Goal: Task Accomplishment & Management: Use online tool/utility

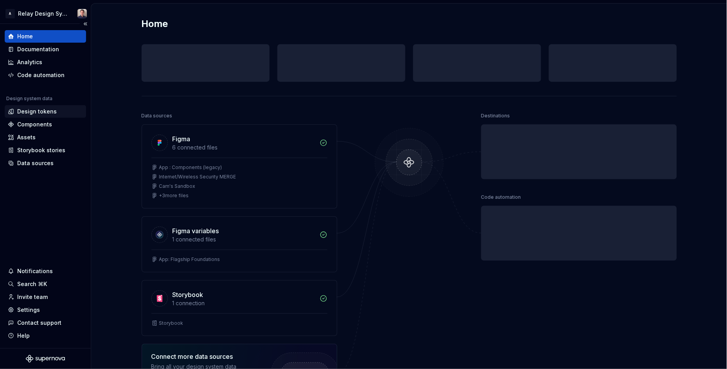
click at [38, 112] on div "Design tokens" at bounding box center [36, 112] width 39 height 8
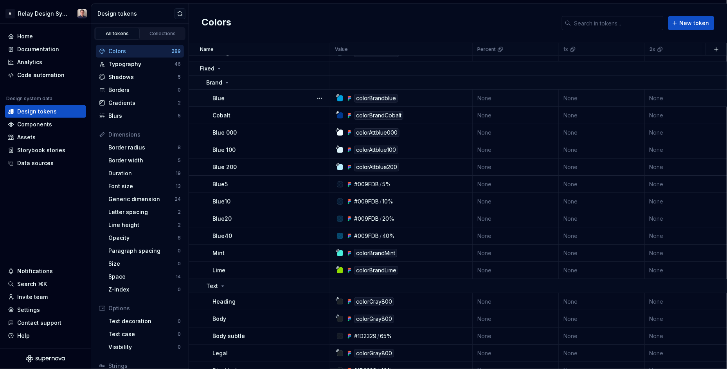
scroll to position [3162, 0]
click at [227, 81] on icon at bounding box center [227, 82] width 6 height 6
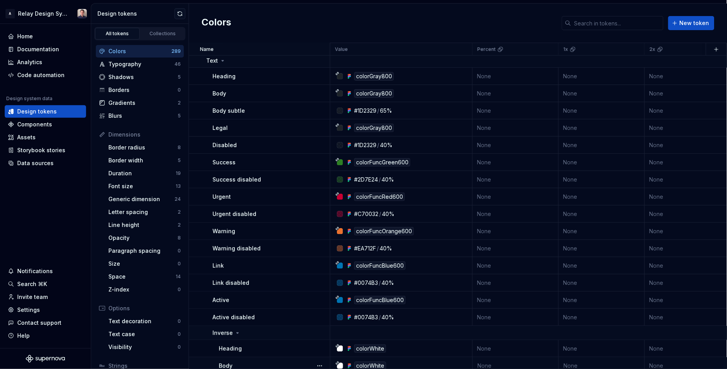
scroll to position [3189, 0]
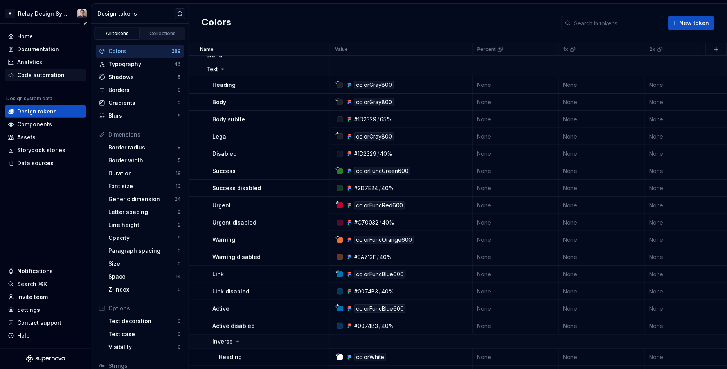
click at [36, 73] on div "Code automation" at bounding box center [40, 75] width 47 height 8
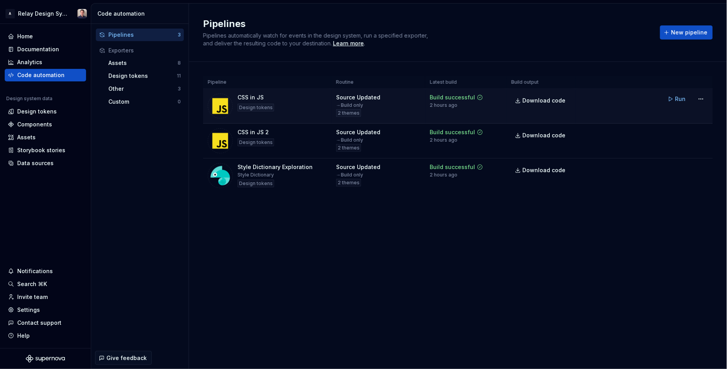
click at [278, 99] on div "CSS in JS Design tokens" at bounding box center [267, 105] width 119 height 25
click at [682, 98] on span "Run" at bounding box center [680, 99] width 11 height 8
click at [702, 97] on html "A Relay Design System Home Documentation Analytics Code automation Design syste…" at bounding box center [363, 184] width 727 height 369
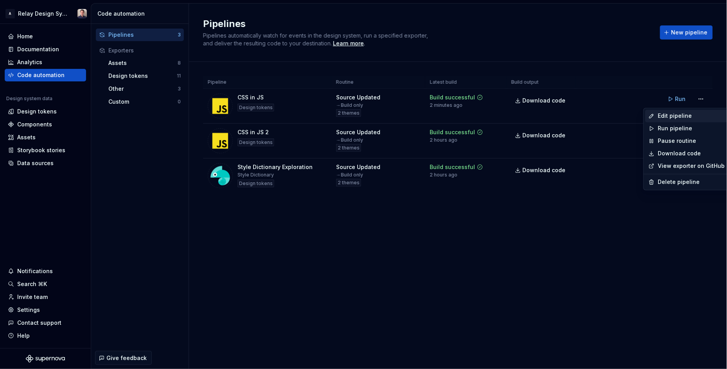
click at [677, 116] on div "Edit pipeline" at bounding box center [690, 116] width 67 height 8
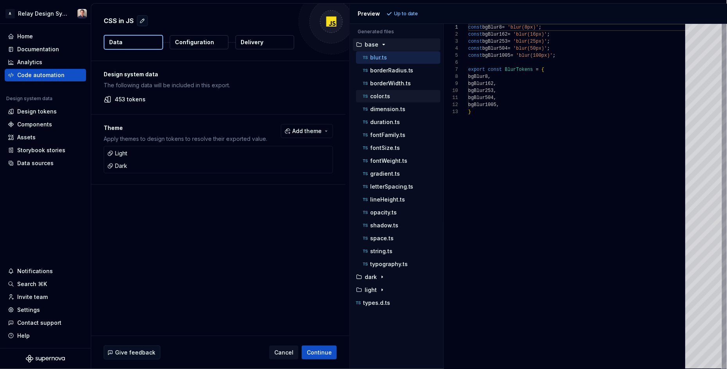
click at [414, 93] on div "color.ts" at bounding box center [400, 96] width 79 height 8
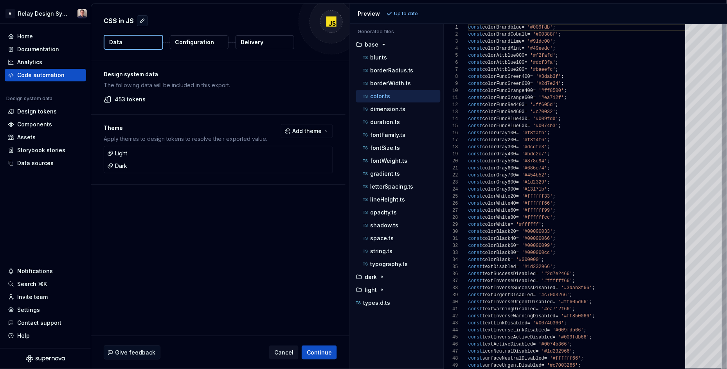
scroll to position [70, 0]
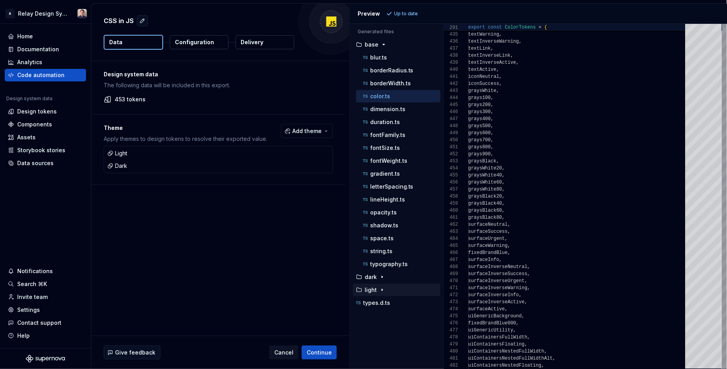
click at [375, 291] on p "light" at bounding box center [370, 290] width 12 height 6
click at [384, 95] on p "color.ts" at bounding box center [380, 96] width 20 height 6
click at [379, 290] on icon "button" at bounding box center [382, 290] width 6 height 6
click at [375, 292] on div "light" at bounding box center [397, 290] width 86 height 6
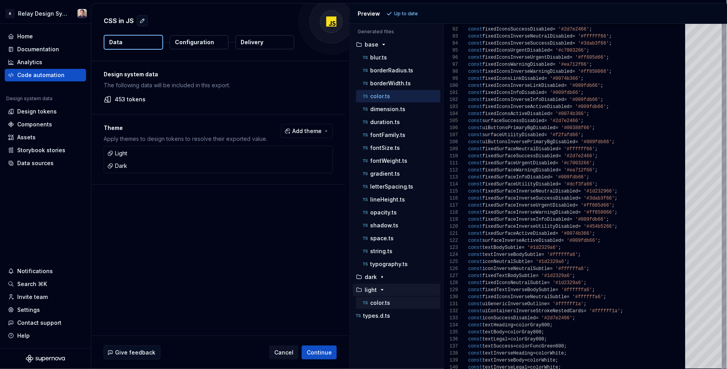
click at [386, 305] on p "color.ts" at bounding box center [380, 303] width 20 height 6
type textarea "**********"
